Goal: Obtain resource: Obtain resource

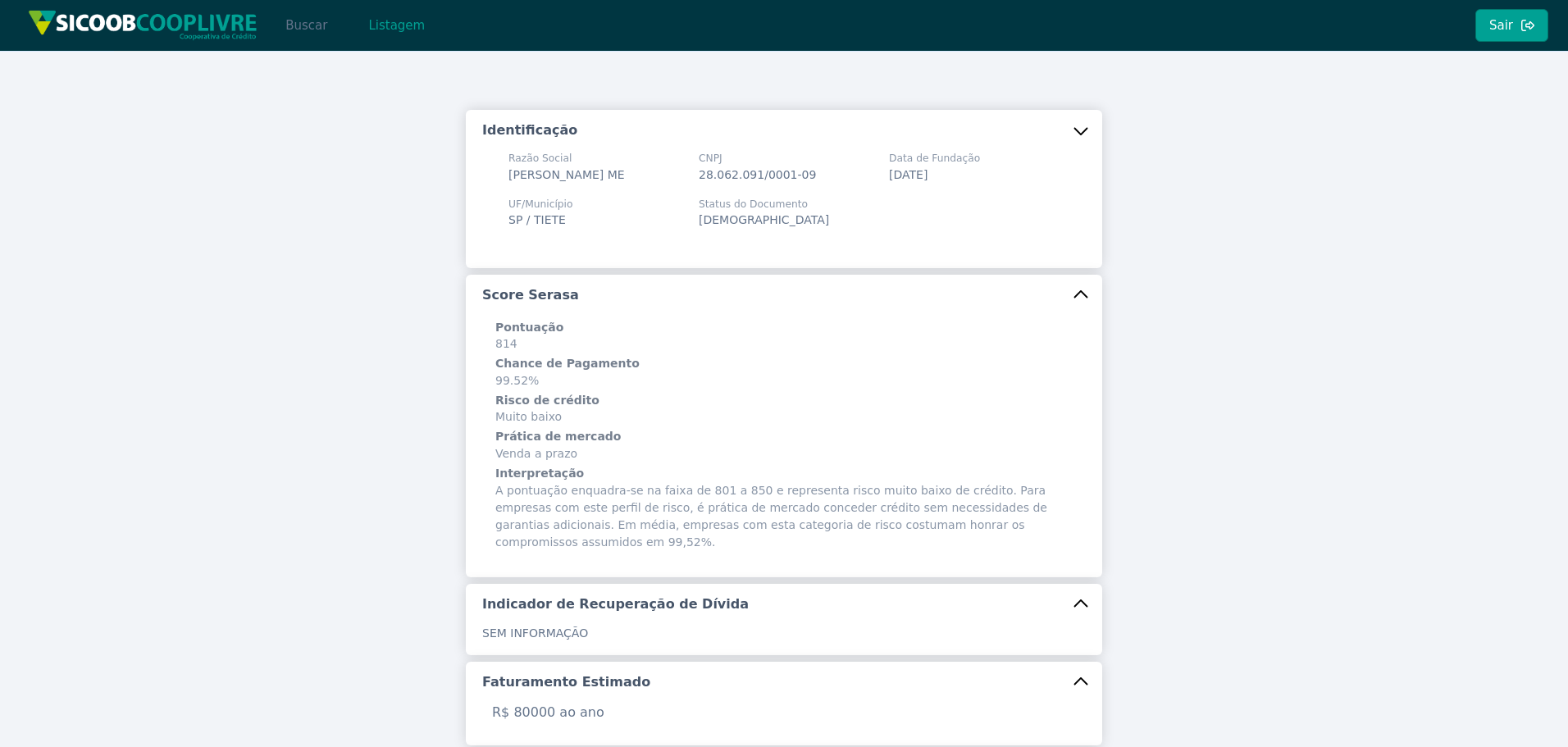
click at [298, 32] on button "Buscar" at bounding box center [306, 26] width 70 height 32
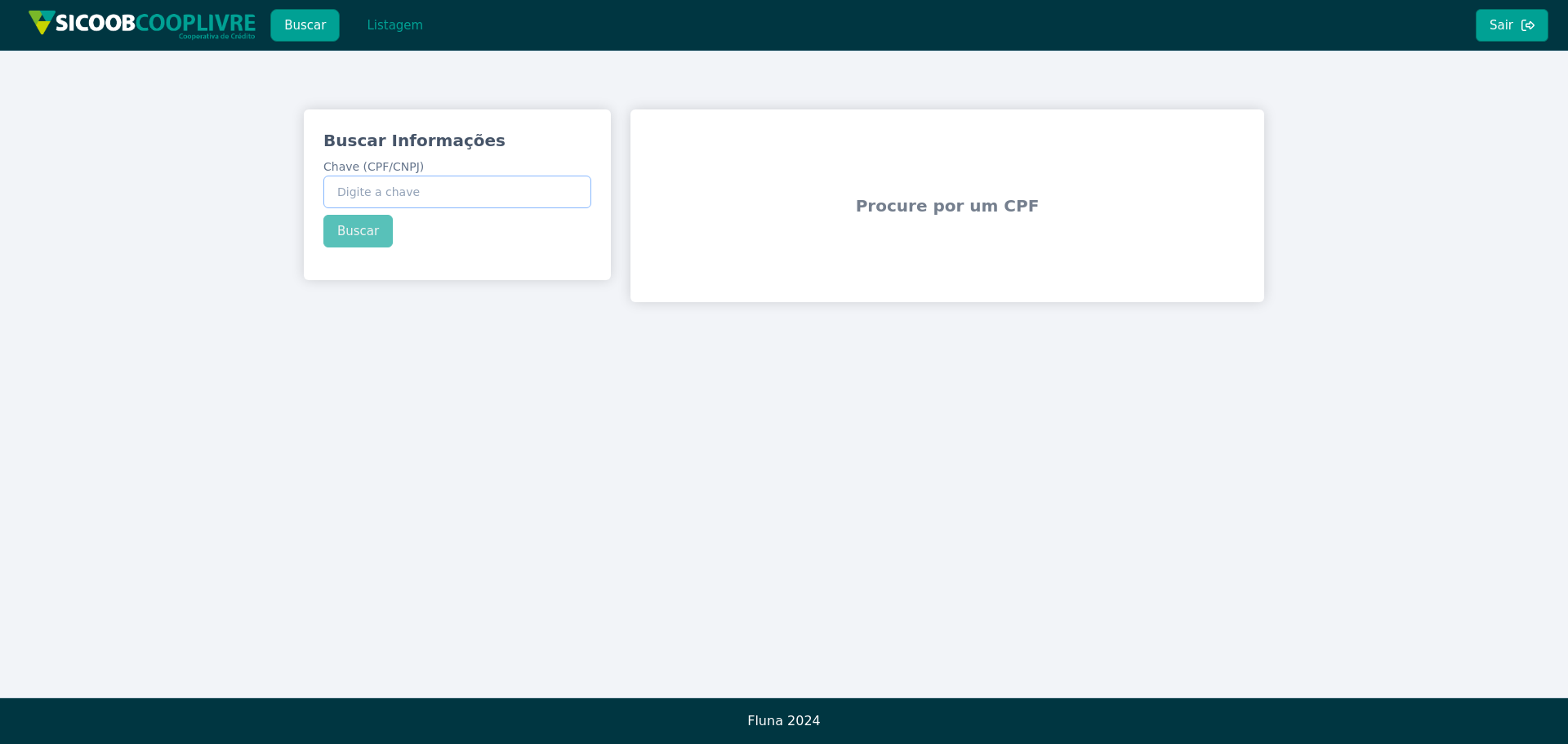
click at [462, 192] on input "Chave (CPF/CNPJ)" at bounding box center [456, 192] width 268 height 32
paste input "08.934.016/0001-83"
type input "08.934.016/0001-83"
click at [352, 230] on div "Buscar Informações Chave (CPF/CNPJ) 08.934.016/0001-83 Buscar" at bounding box center [456, 188] width 307 height 157
click at [403, 234] on div "Buscar Informações Chave (CPF/CNPJ) 08.934.016/0001-83 Buscar" at bounding box center [456, 188] width 307 height 157
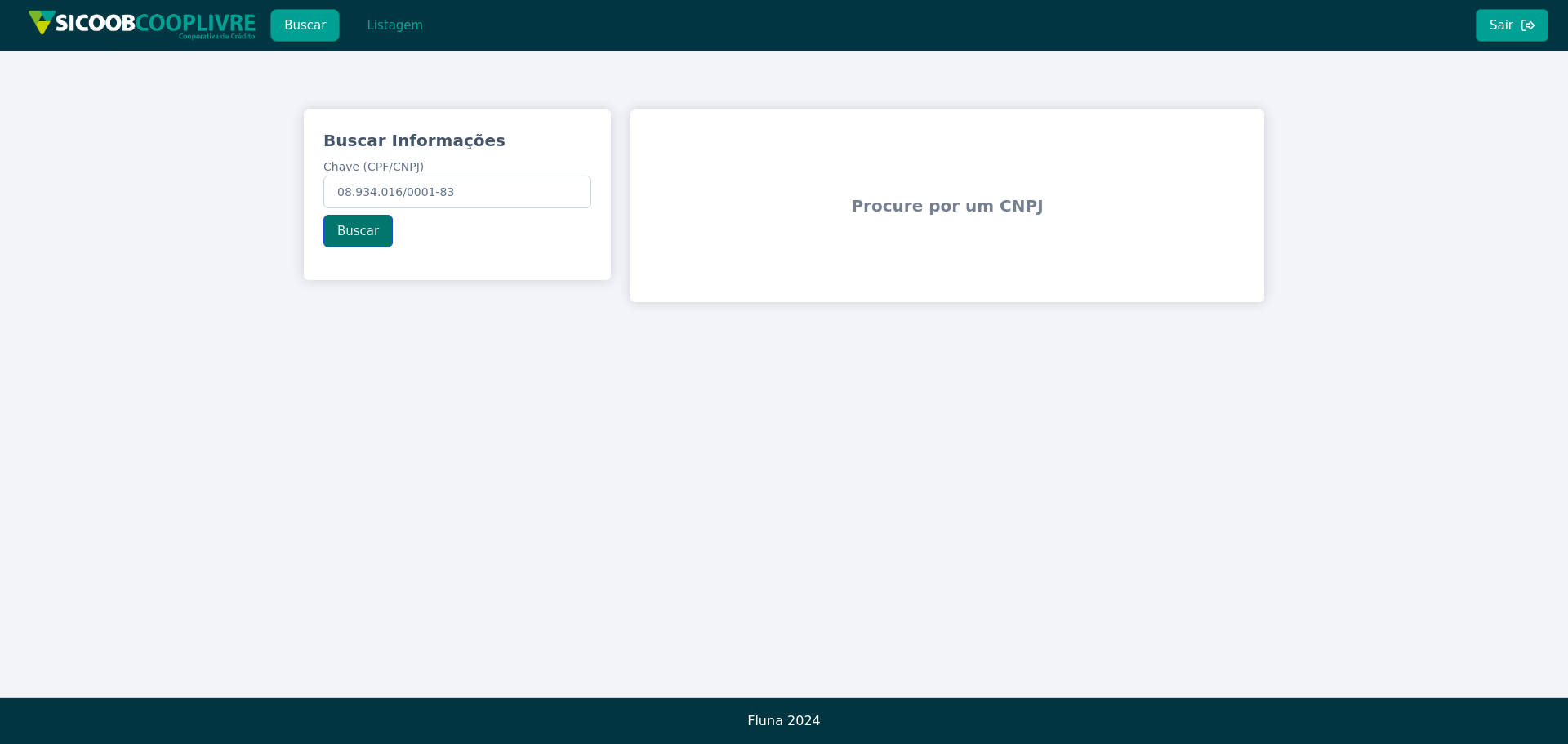
click at [381, 233] on button "Buscar" at bounding box center [358, 231] width 70 height 32
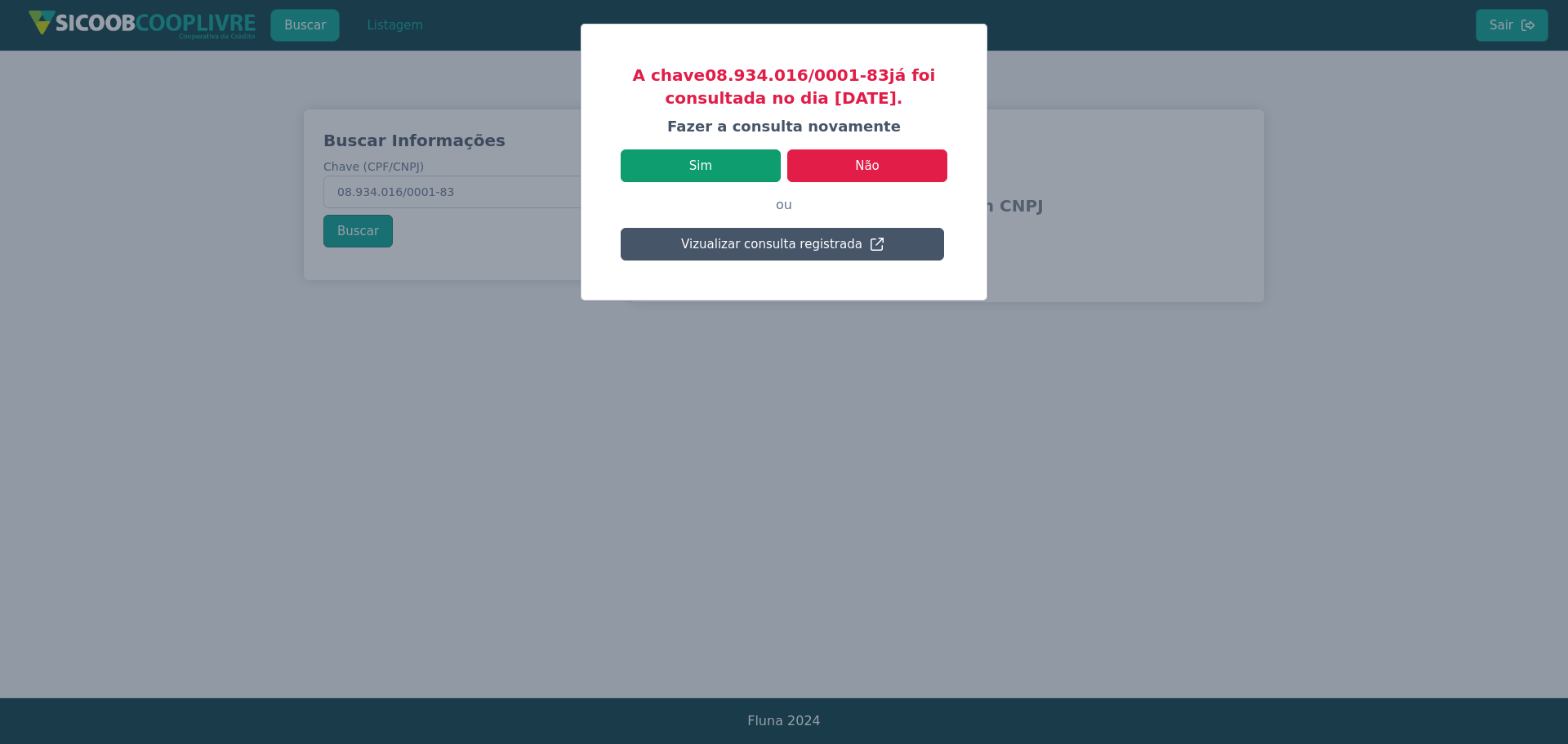
click at [739, 165] on button "Sim" at bounding box center [700, 166] width 160 height 32
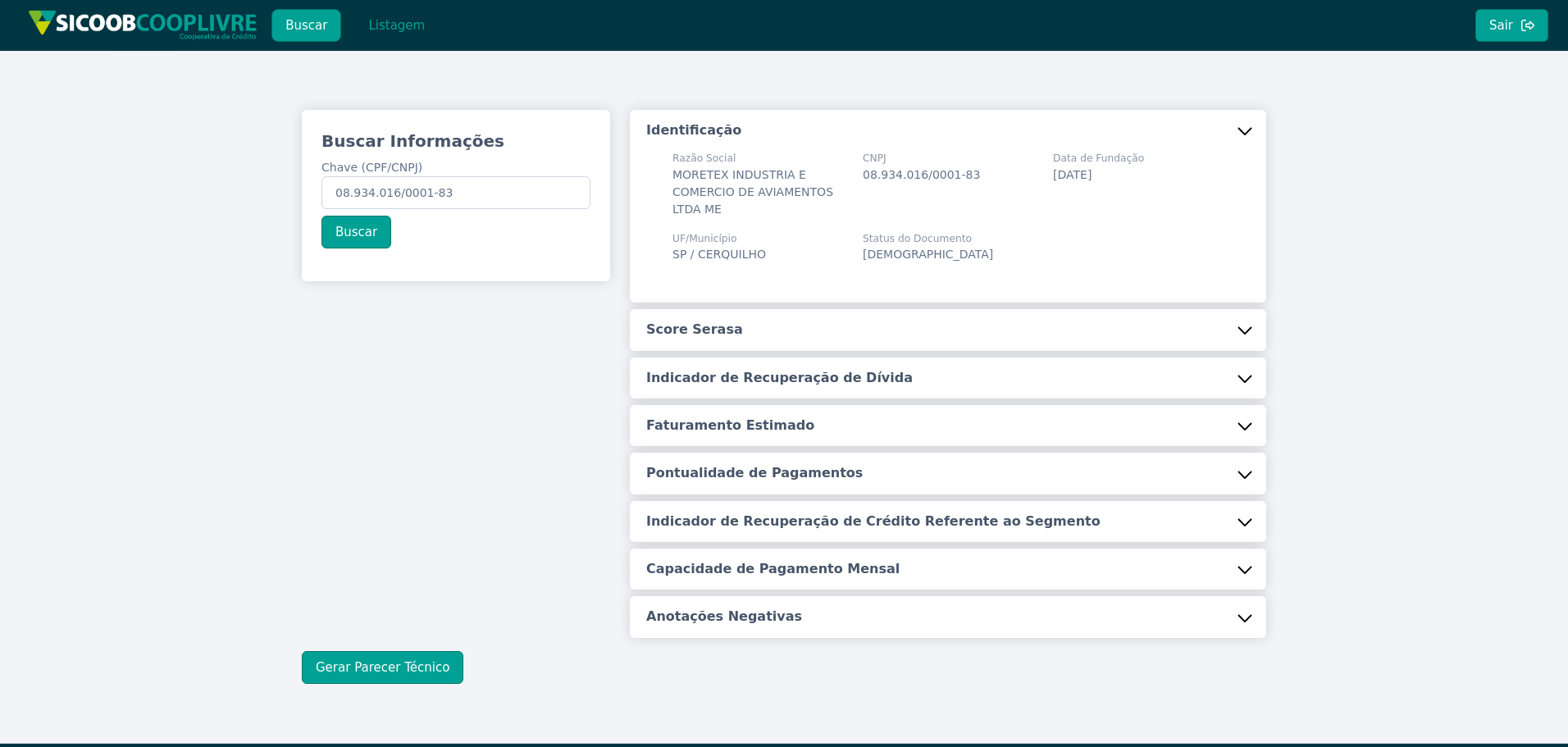
click at [716, 326] on h5 "Score Serasa" at bounding box center [694, 330] width 96 height 18
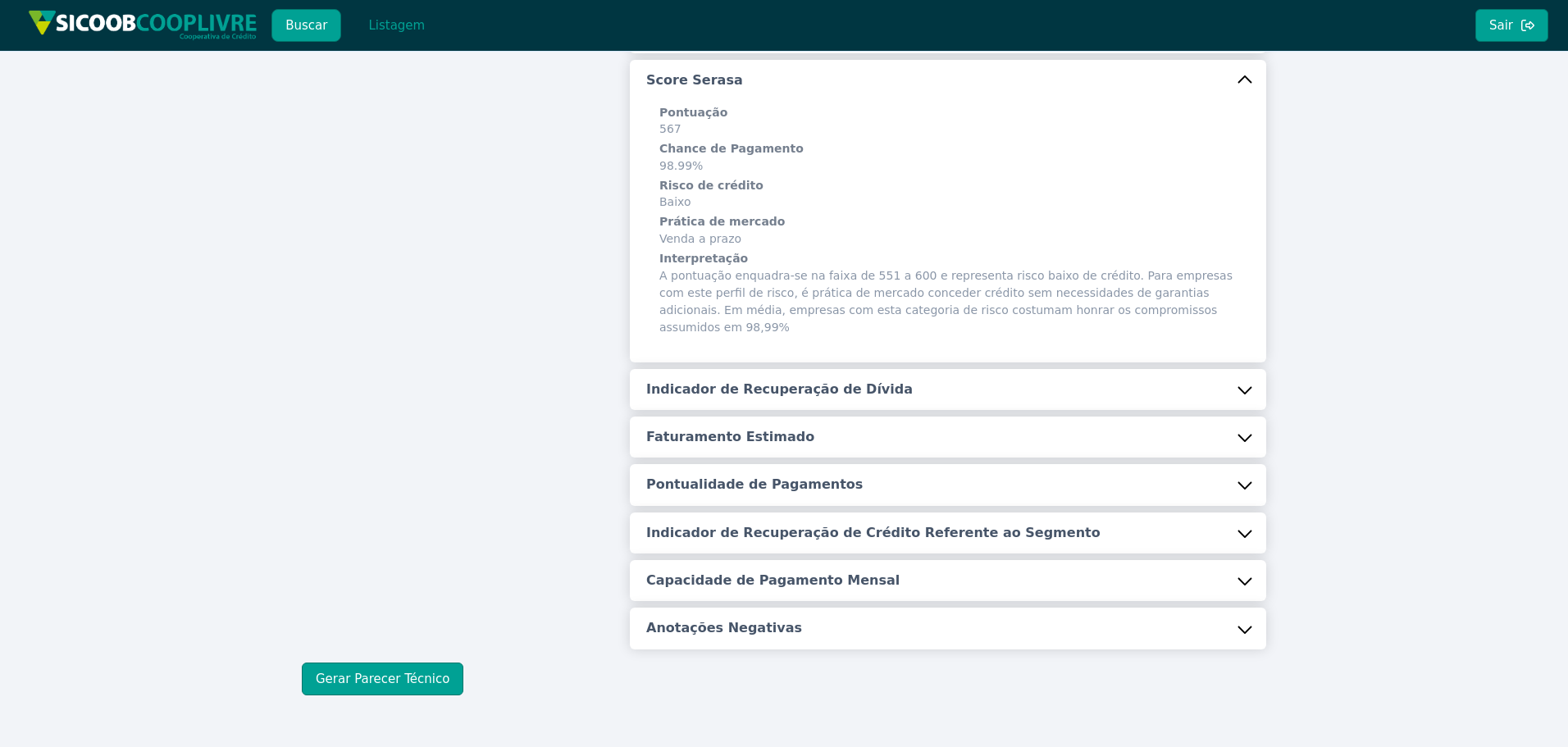
scroll to position [286, 0]
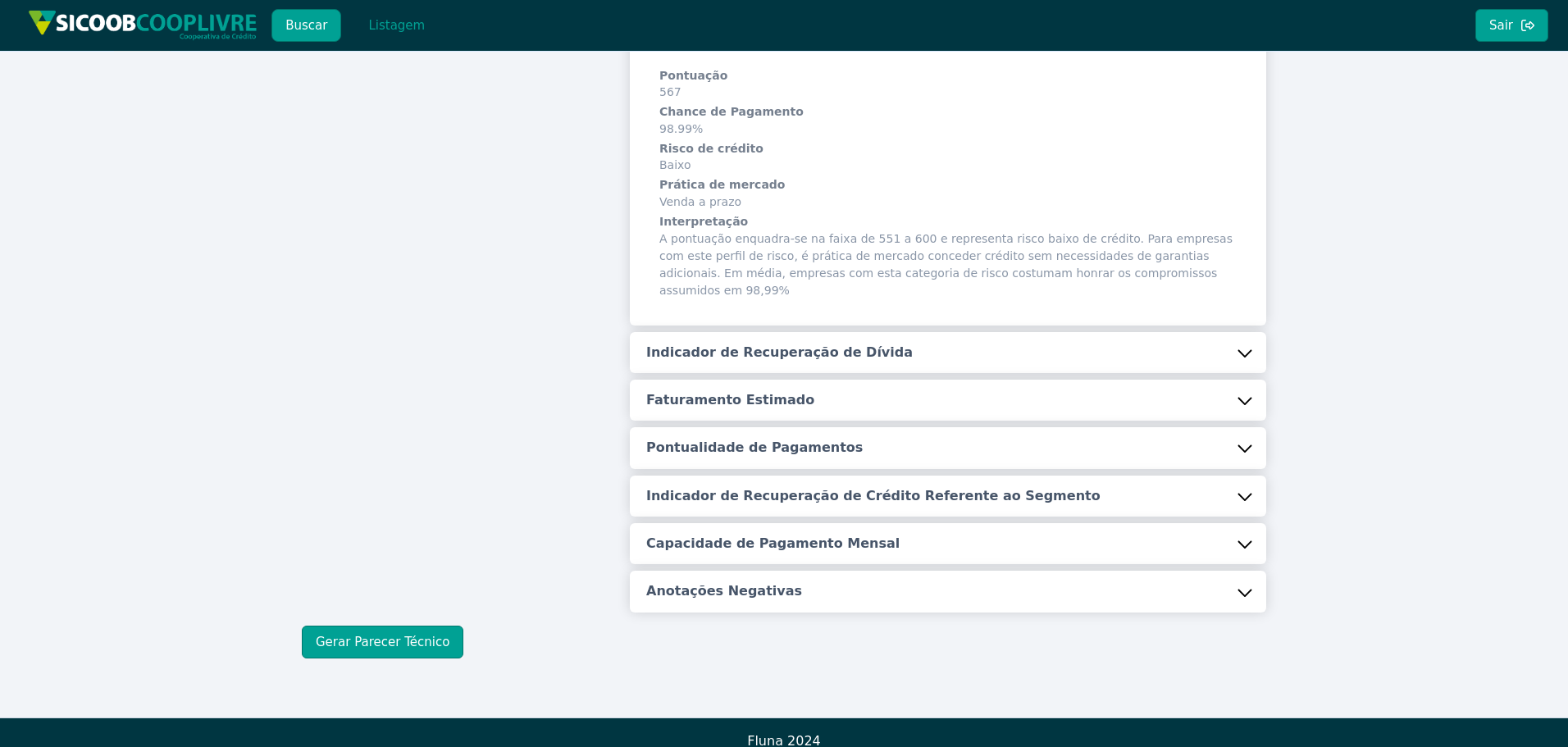
click at [716, 344] on h5 "Indicador de Recuperação de Dívida" at bounding box center [779, 353] width 266 height 18
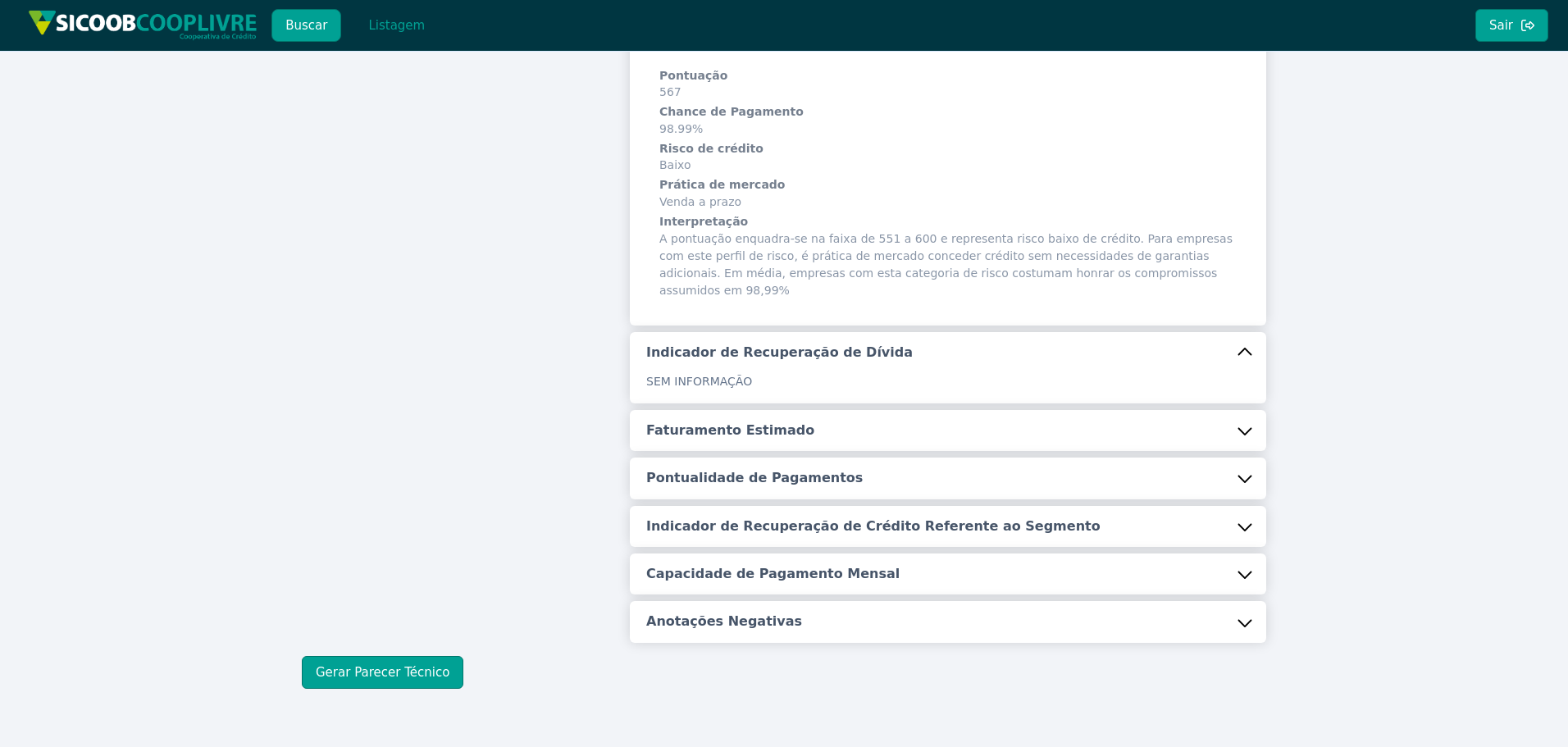
click at [706, 422] on h5 "Faturamento Estimado" at bounding box center [730, 430] width 168 height 18
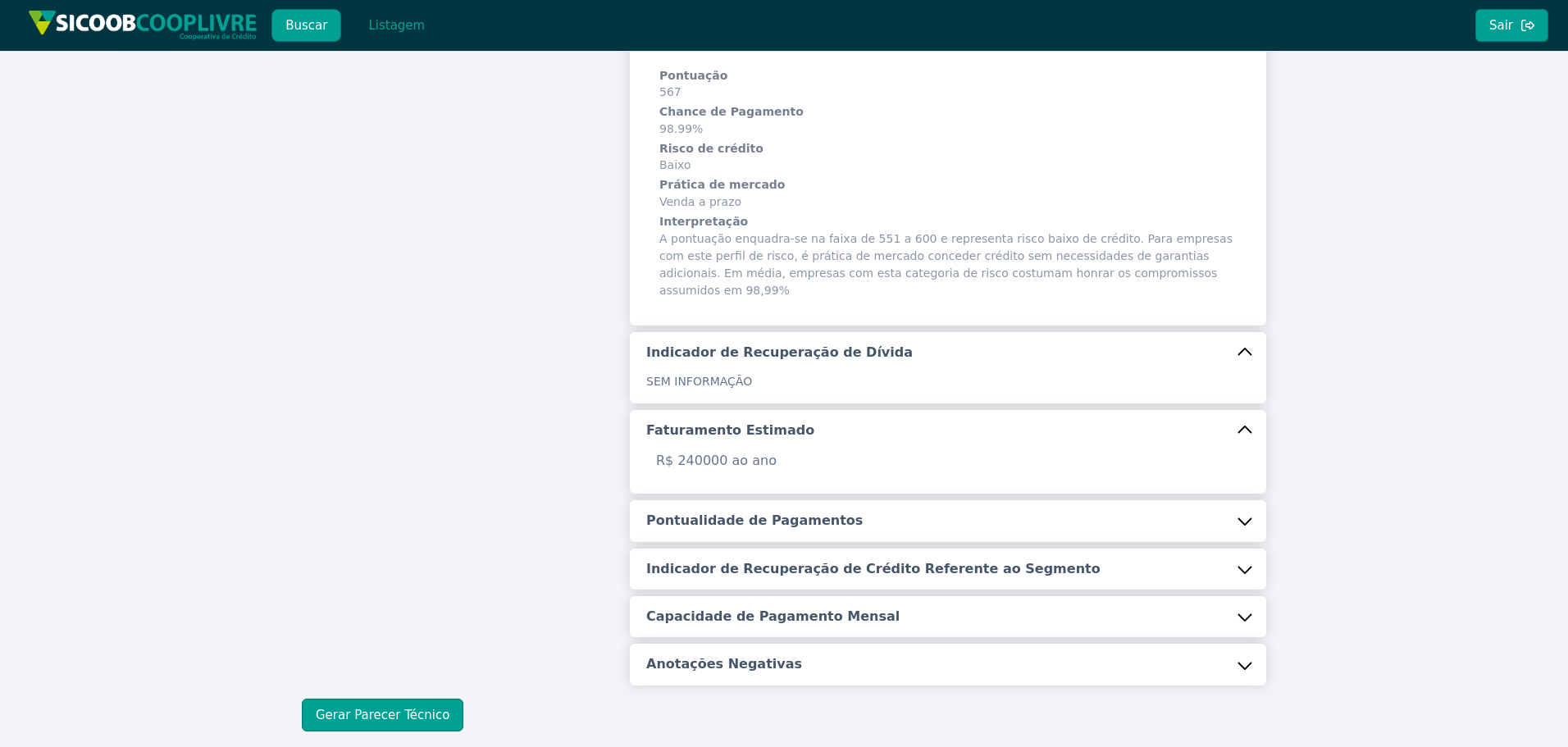
click at [714, 511] on h5 "Pontualidade de Pagamentos" at bounding box center [755, 520] width 217 height 18
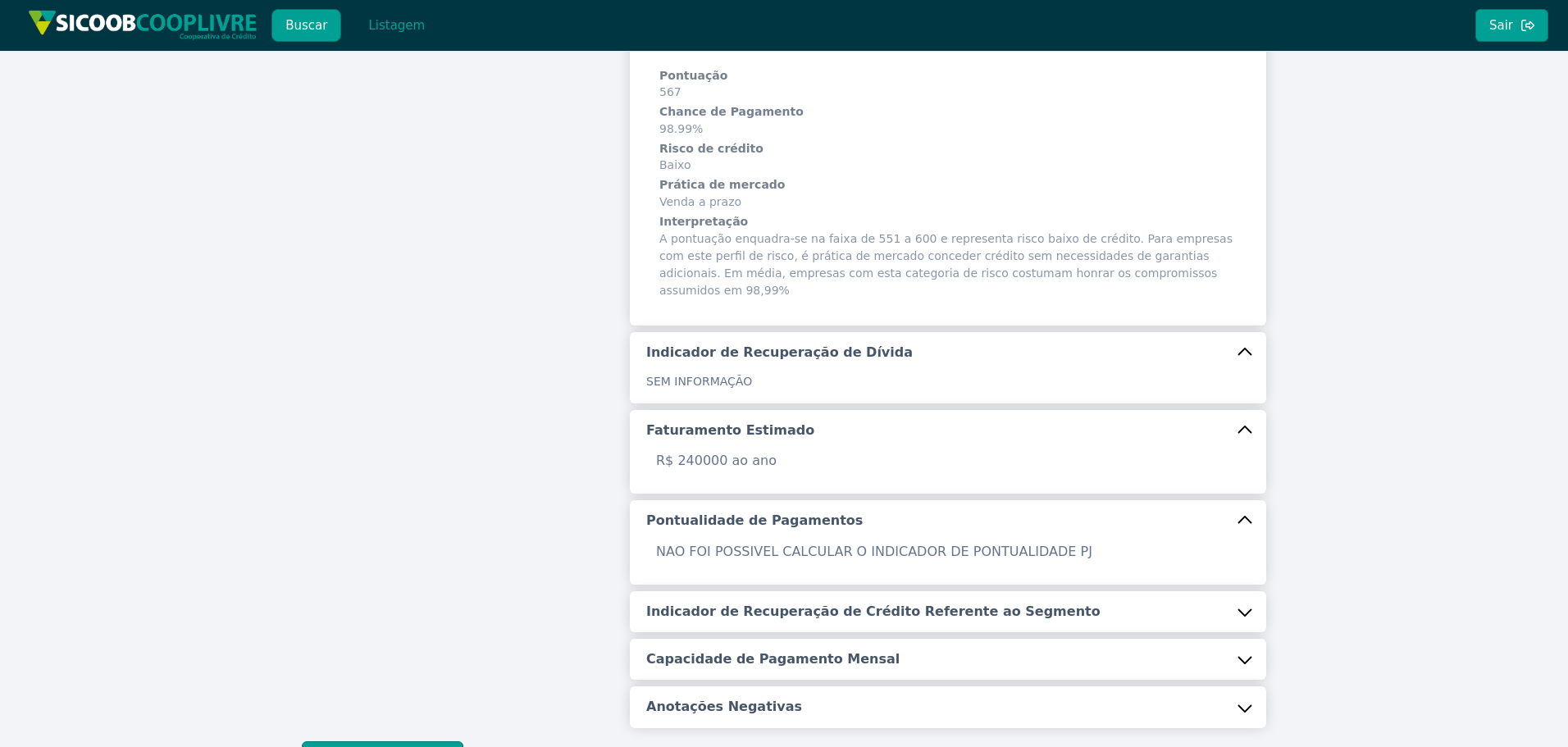
click at [740, 603] on h5 "Indicador de Recuperação de Crédito Referente ao Segmento" at bounding box center [873, 611] width 454 height 18
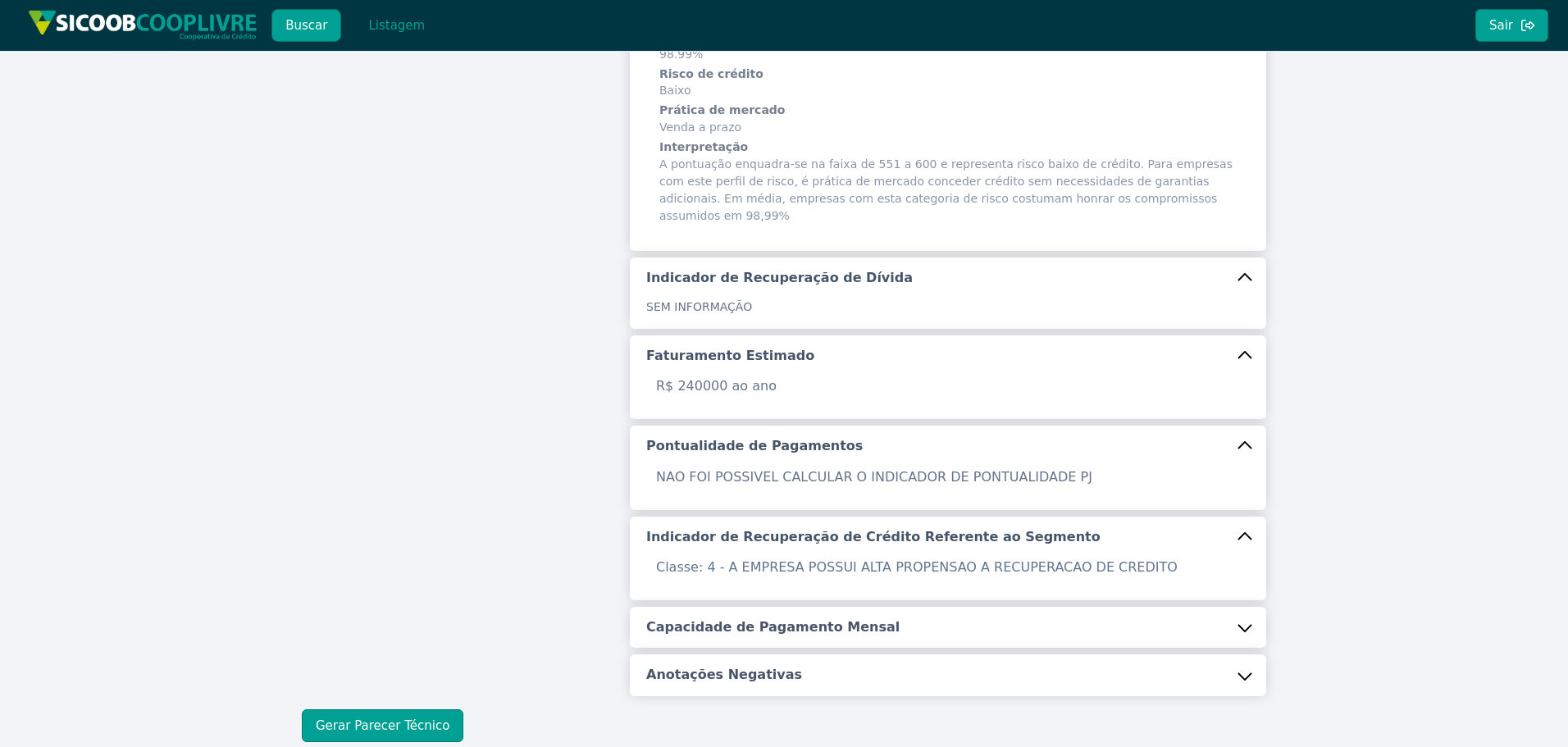
scroll to position [445, 0]
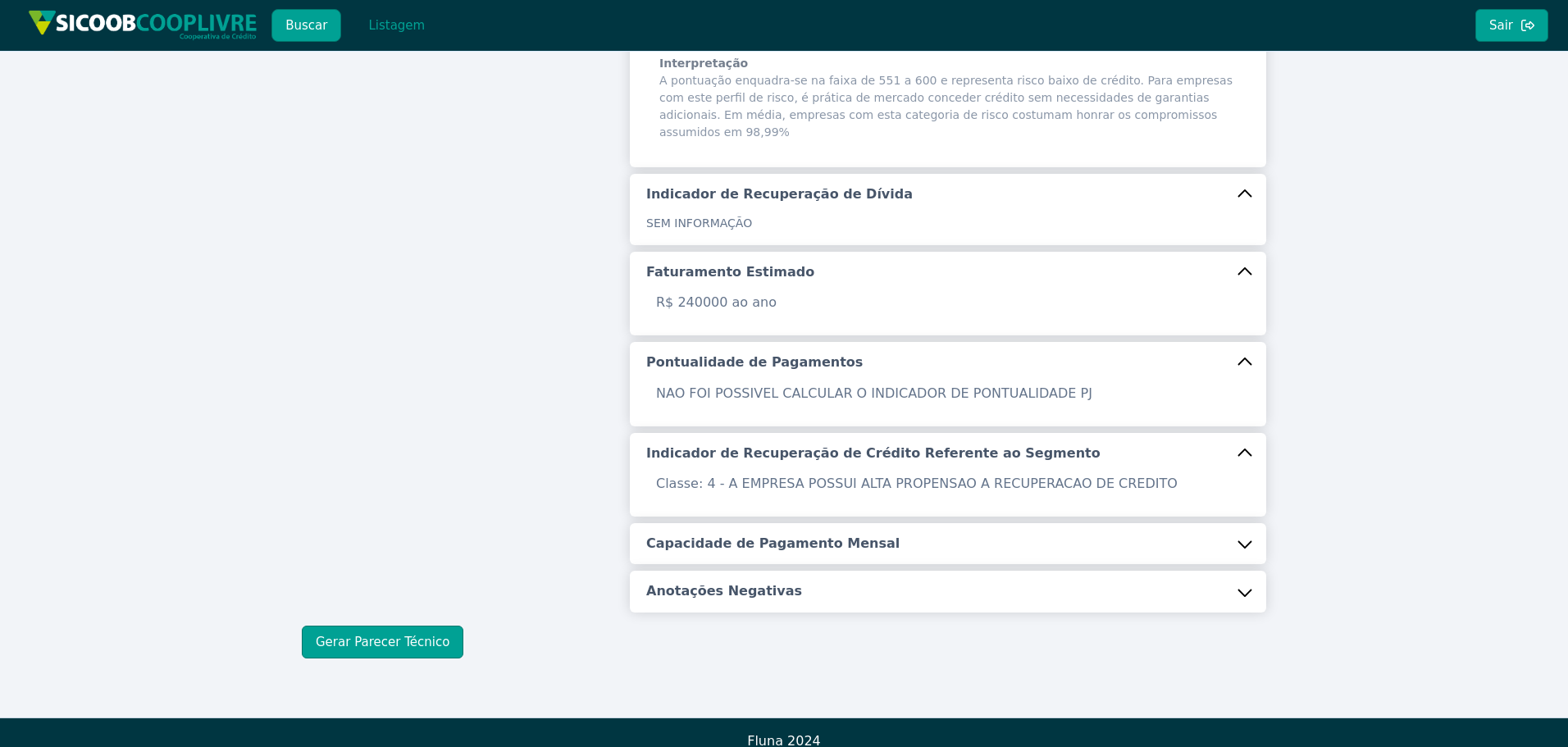
click at [739, 534] on h5 "Capacidade de Pagamento Mensal" at bounding box center [772, 543] width 254 height 18
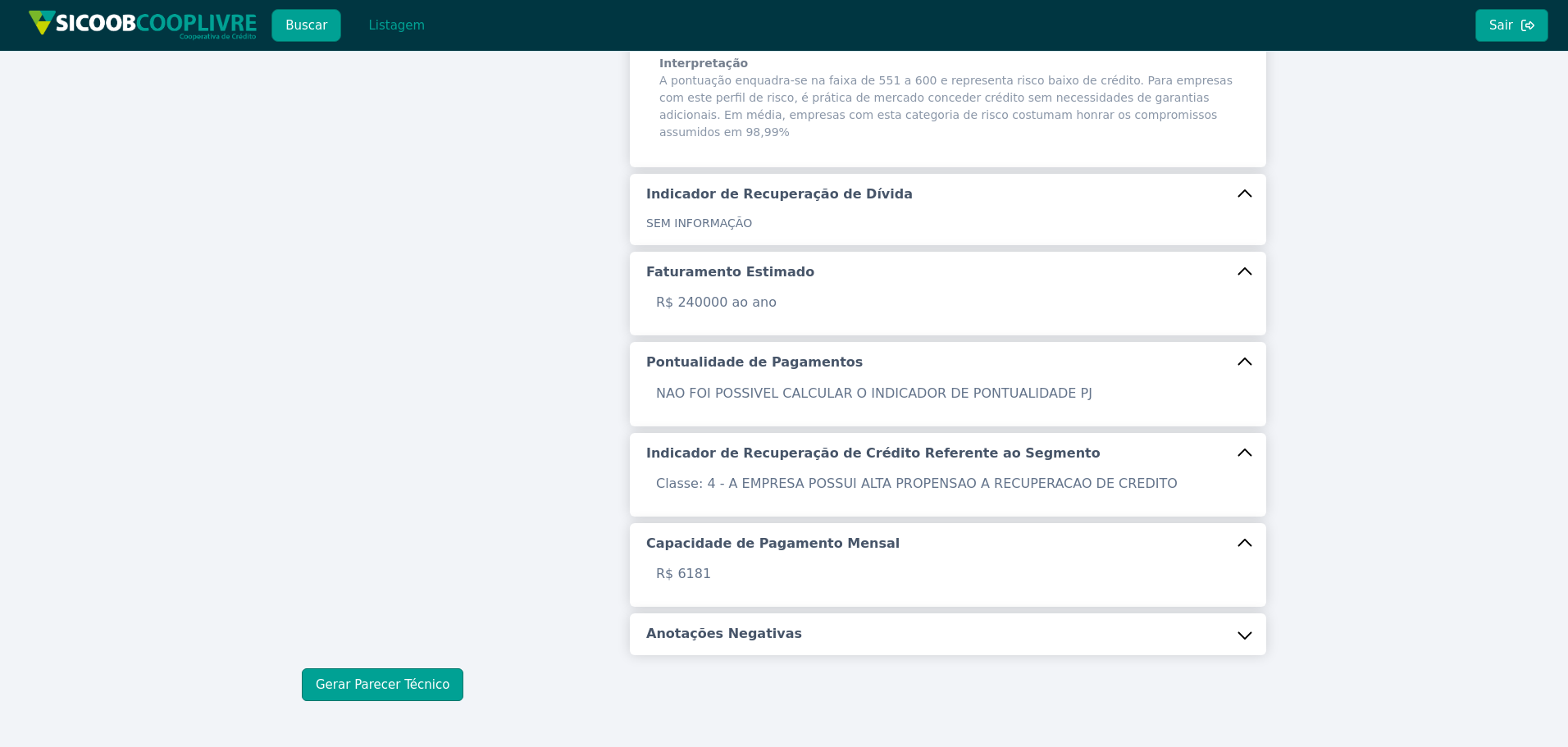
click at [724, 614] on button "Anotações Negativas" at bounding box center [948, 634] width 637 height 41
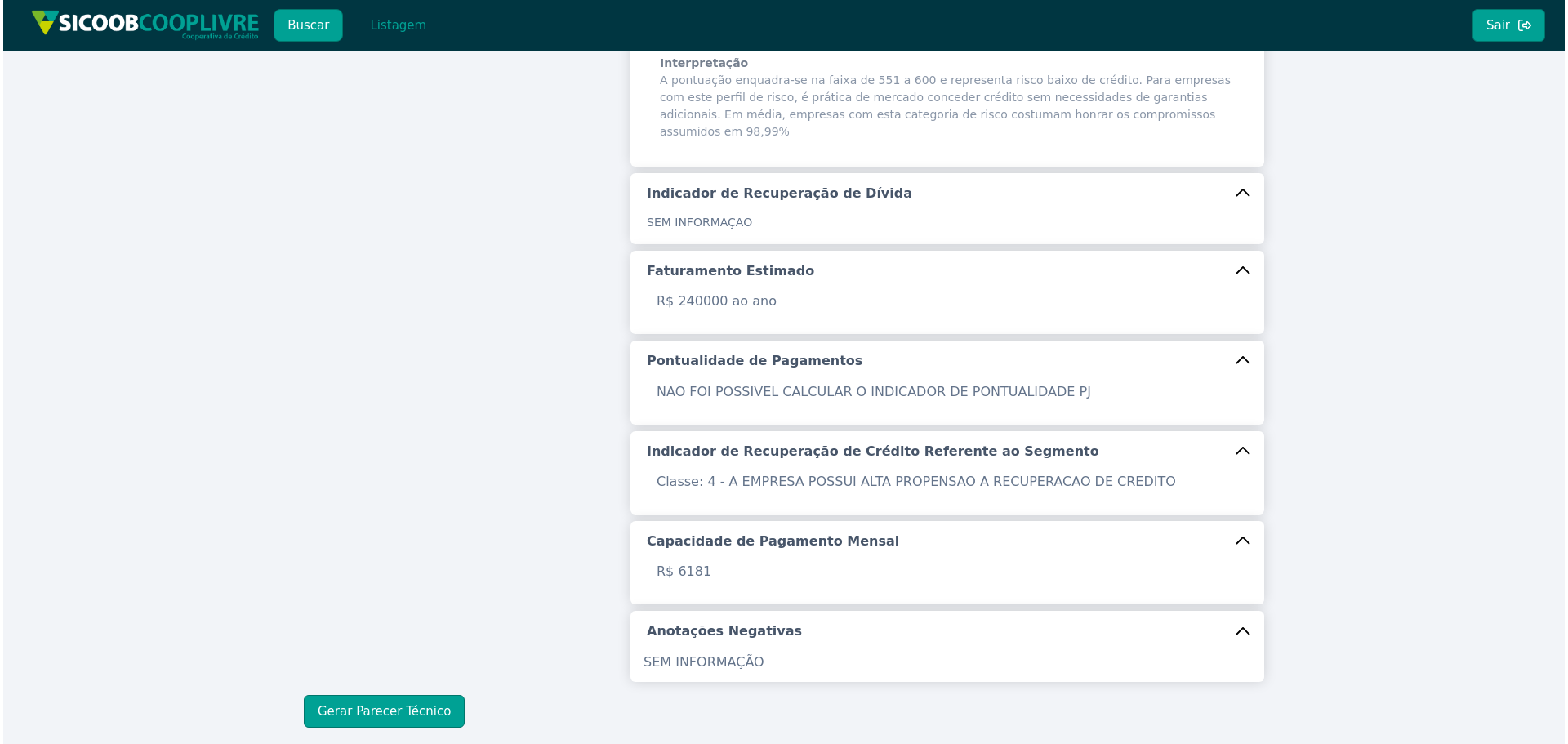
scroll to position [514, 0]
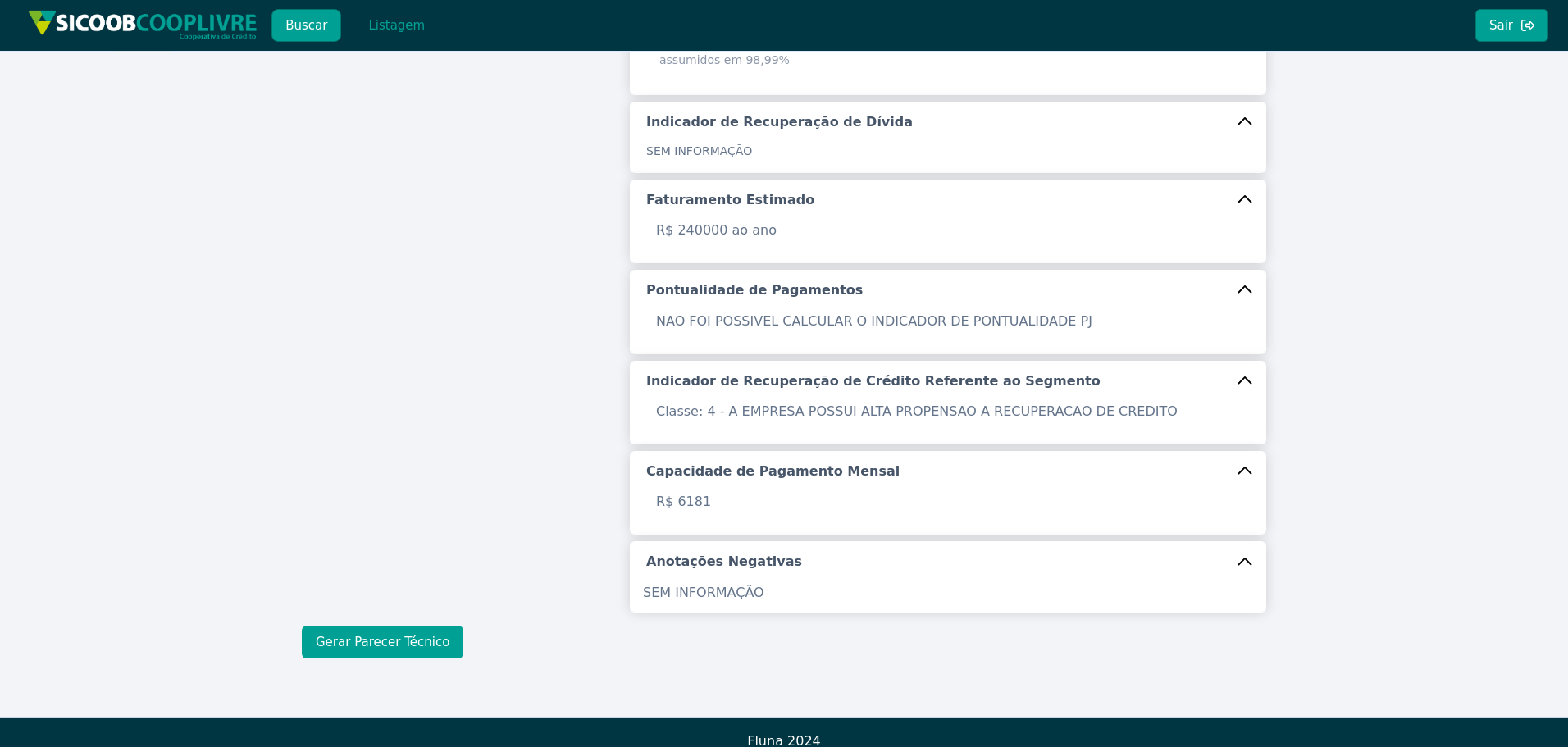
click at [426, 626] on button "Gerar Parecer Técnico" at bounding box center [382, 642] width 161 height 32
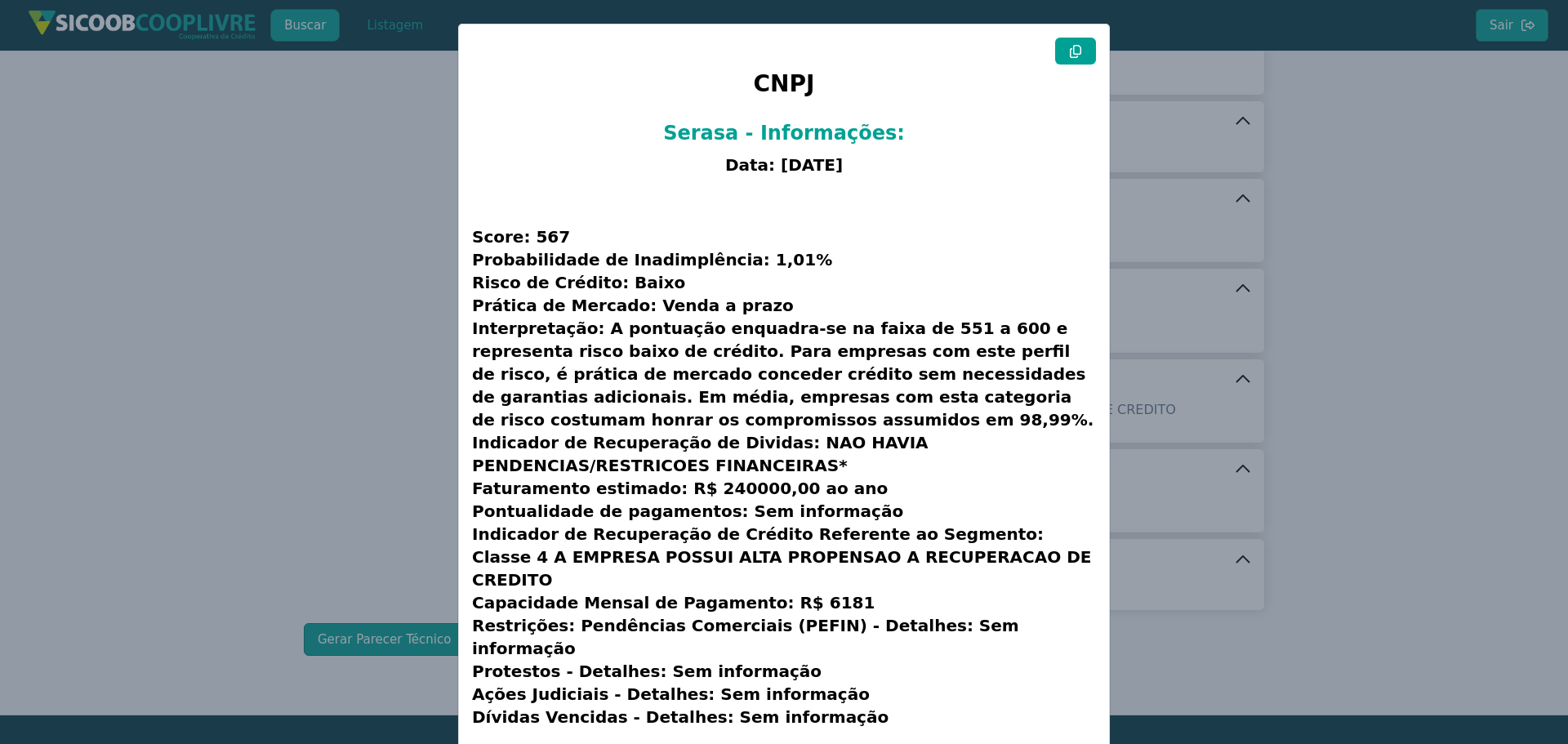
click at [1069, 50] on icon at bounding box center [1075, 51] width 13 height 13
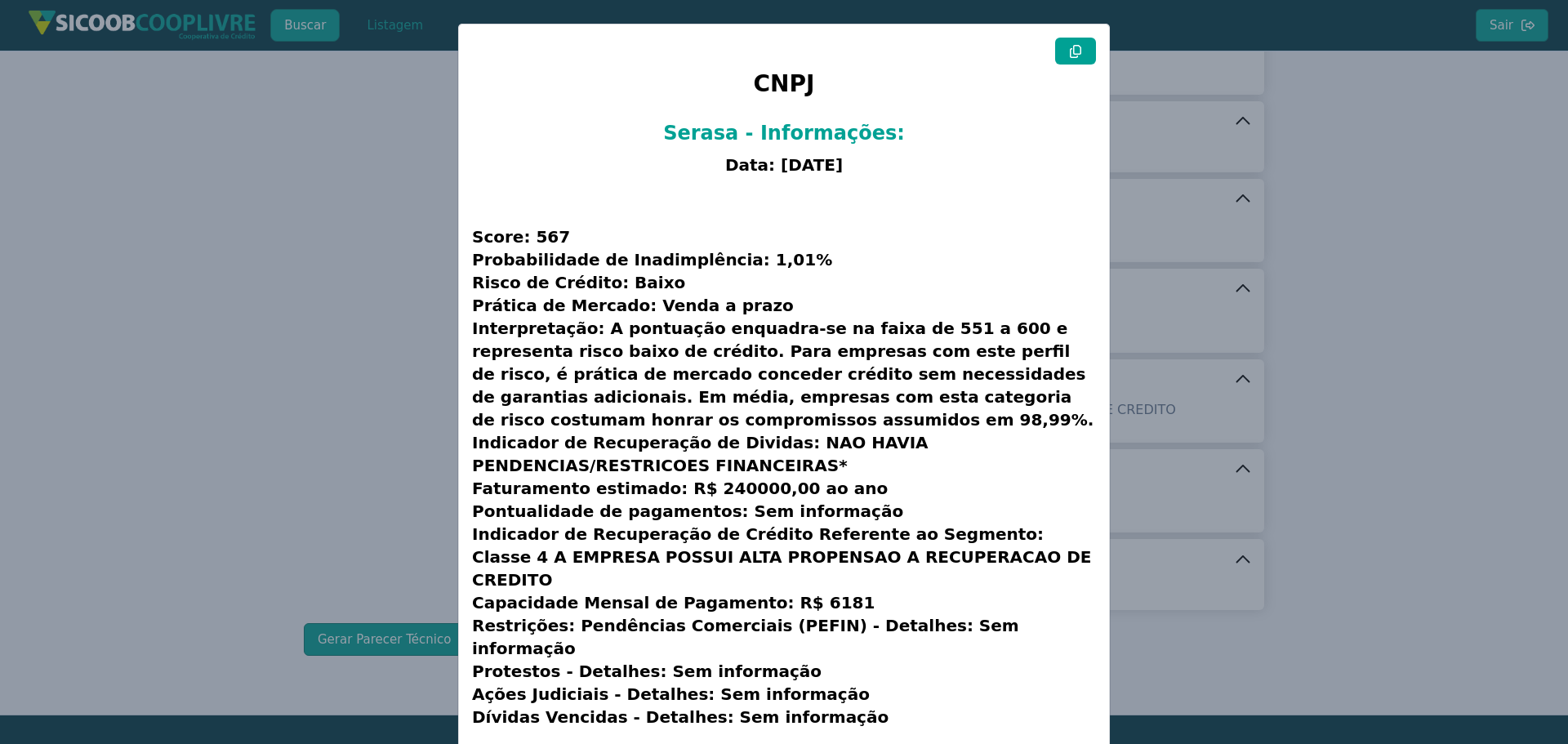
click at [1069, 50] on icon at bounding box center [1075, 51] width 13 height 13
click at [1068, 54] on button at bounding box center [1075, 51] width 41 height 27
